Goal: Browse casually: Explore the website without a specific task or goal

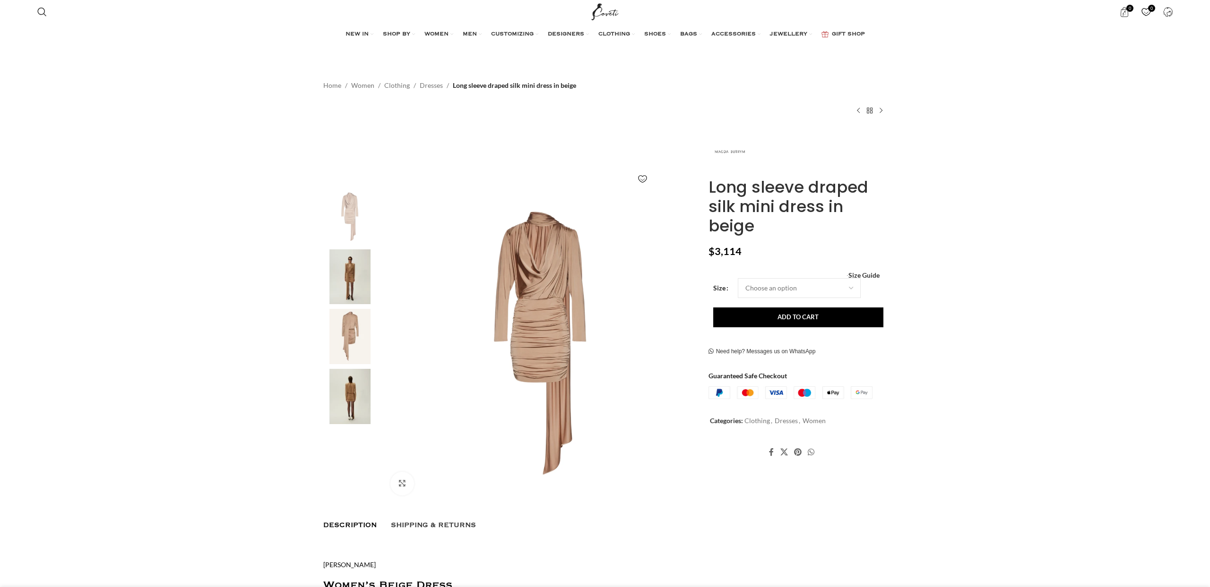
click at [350, 280] on img at bounding box center [350, 276] width 58 height 55
click at [355, 282] on img at bounding box center [350, 276] width 58 height 55
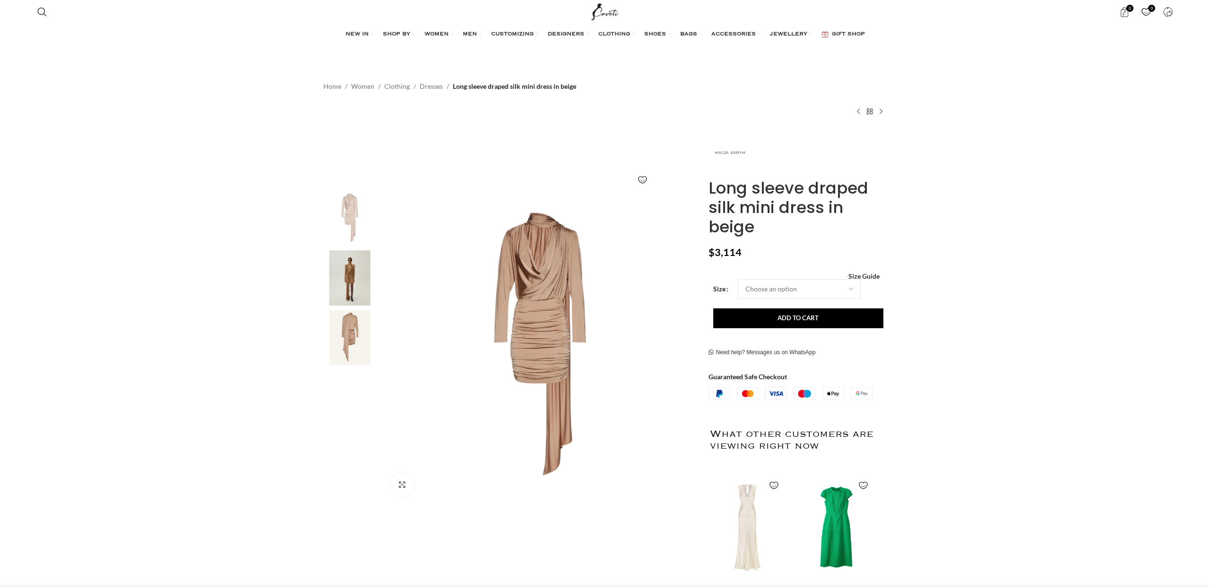
click at [361, 277] on img "2 / 4" at bounding box center [350, 277] width 58 height 55
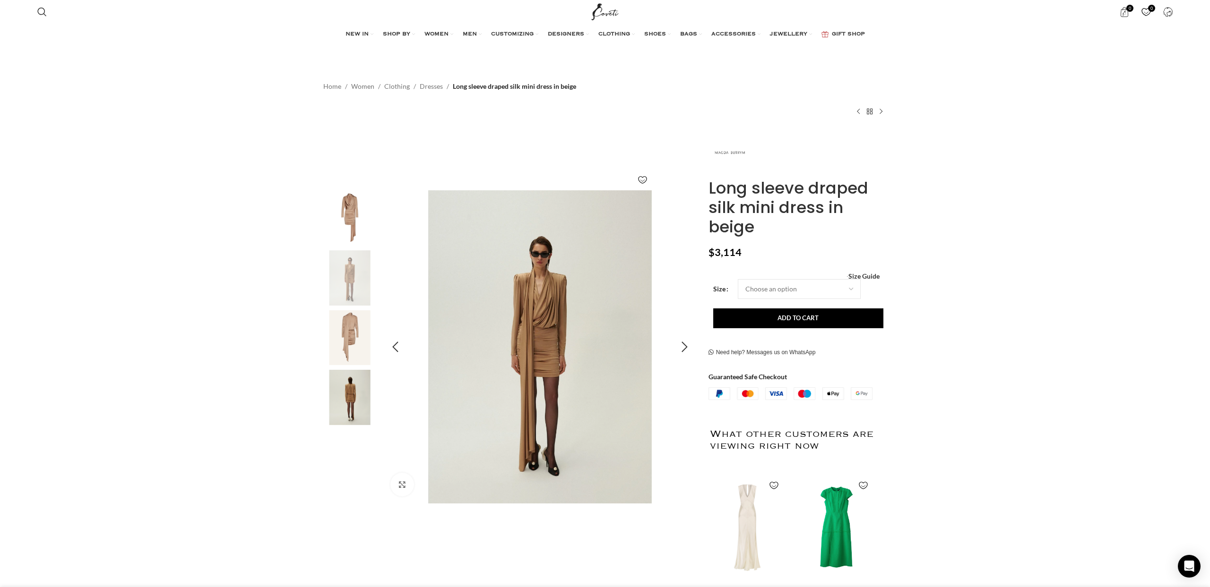
click at [513, 290] on img "2 / 4" at bounding box center [539, 346] width 313 height 313
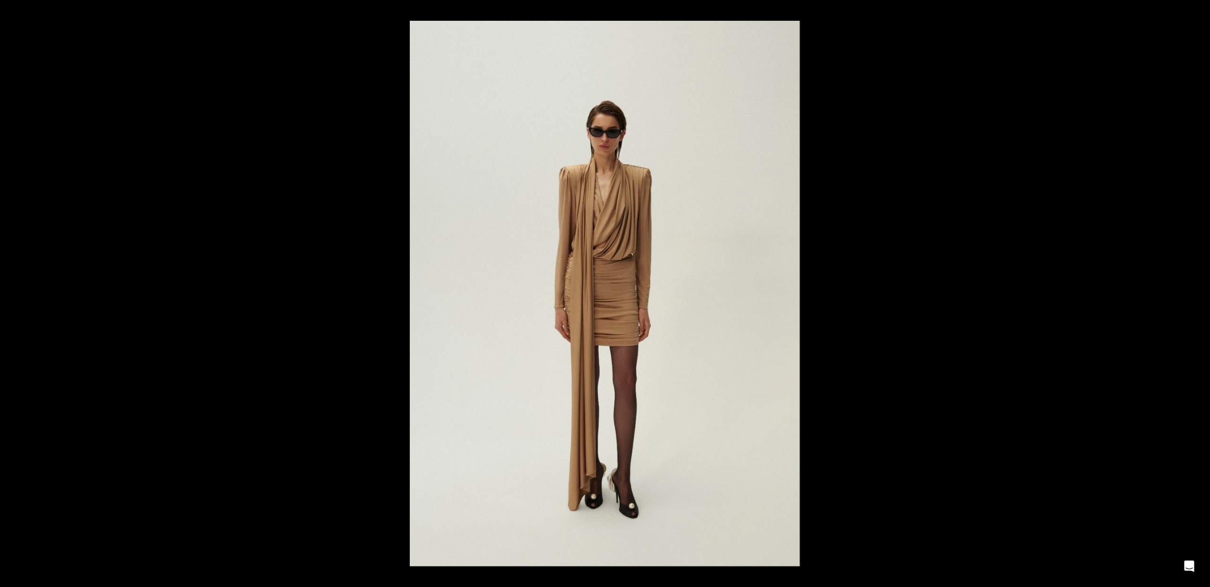
scroll to position [0, 199]
click at [1134, 117] on div at bounding box center [1015, 314] width 1210 height 587
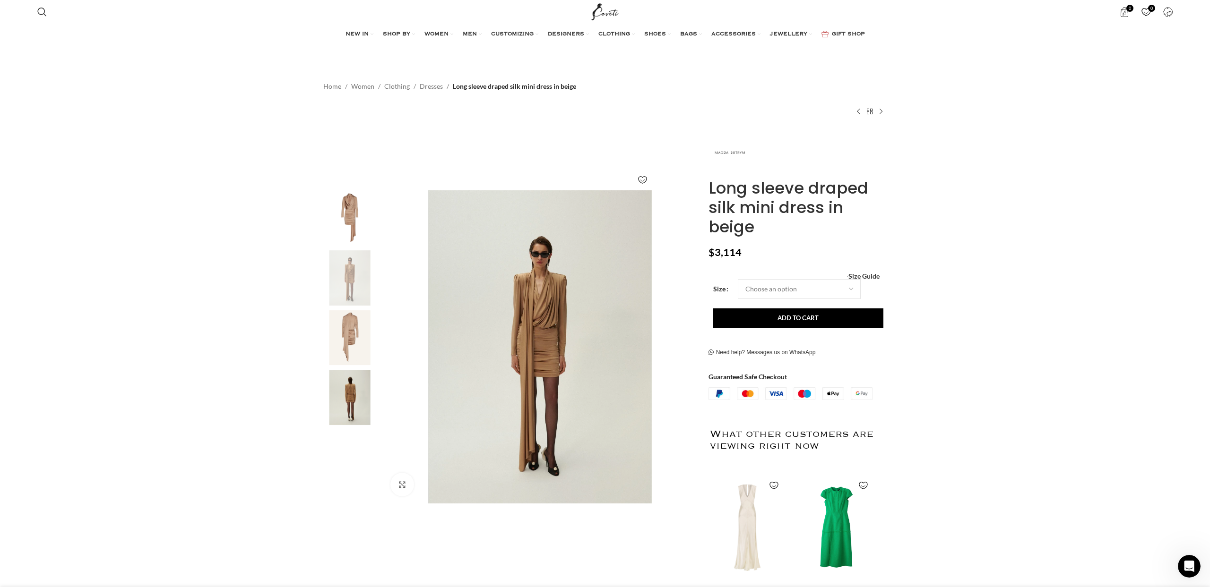
click at [345, 395] on img "4 / 4" at bounding box center [350, 397] width 58 height 55
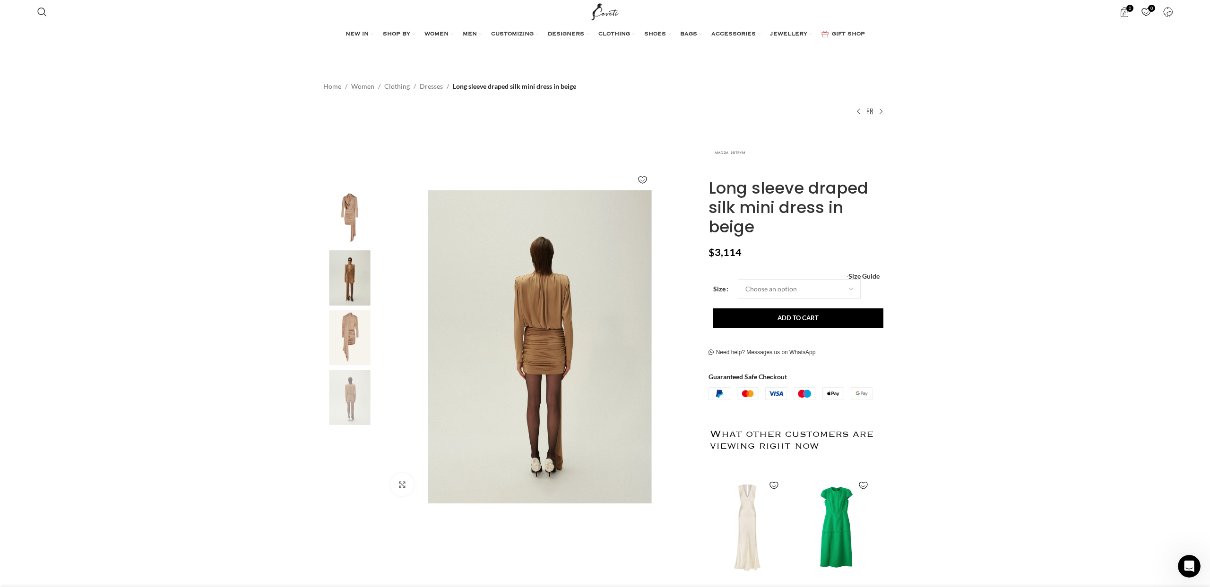
scroll to position [0, 298]
click at [358, 405] on img "4 / 4" at bounding box center [350, 397] width 58 height 55
click at [575, 359] on img "4 / 4" at bounding box center [539, 346] width 313 height 313
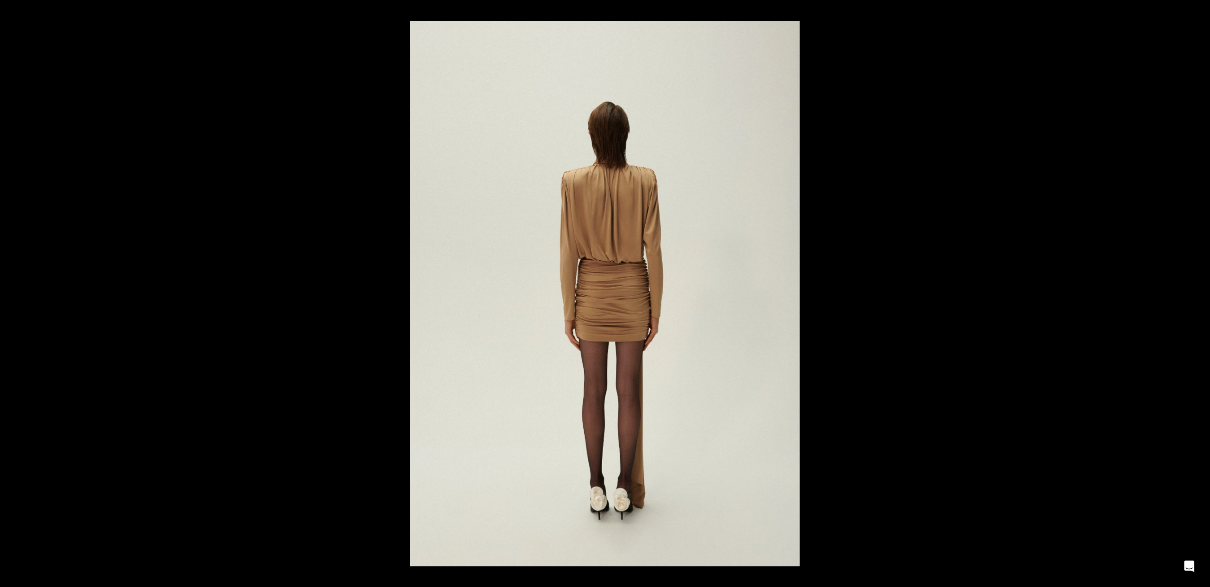
scroll to position [0, 497]
click at [102, 236] on div at bounding box center [605, 293] width 1210 height 587
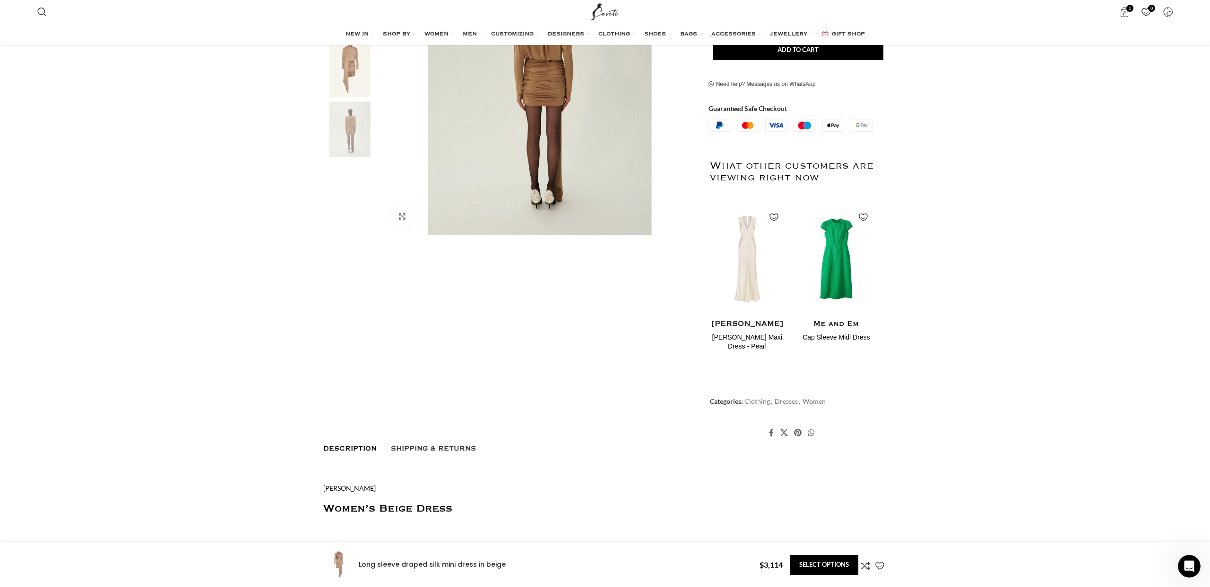
scroll to position [368, 0]
